Goal: Task Accomplishment & Management: Complete application form

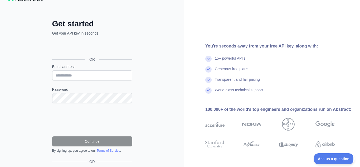
scroll to position [13, 0]
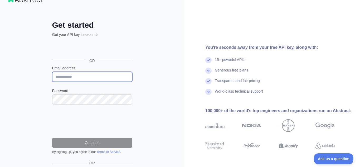
click at [71, 72] on input "Email address" at bounding box center [92, 77] width 80 height 10
type input "**********"
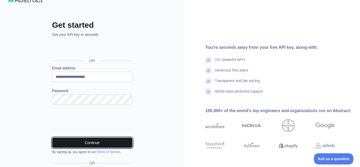
click at [87, 142] on button "Continue" at bounding box center [92, 143] width 80 height 10
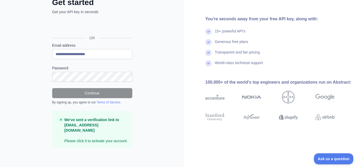
scroll to position [36, 0]
click at [86, 140] on p "We've sent a verification link to s175852@cherokeek2.net Please click it to act…" at bounding box center [96, 130] width 64 height 26
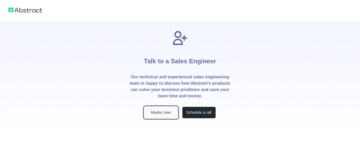
click at [155, 114] on button "Maybe Later" at bounding box center [161, 113] width 34 height 12
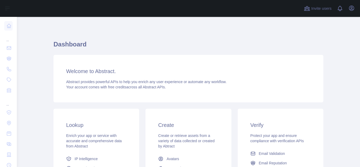
click at [96, 150] on div "Lookup Enrich your app or service with accurate and comprehensive data from Abs…" at bounding box center [97, 166] width 86 height 115
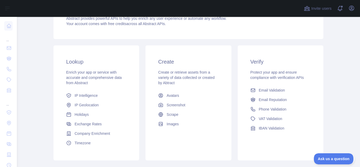
scroll to position [64, 0]
